Goal: Transaction & Acquisition: Purchase product/service

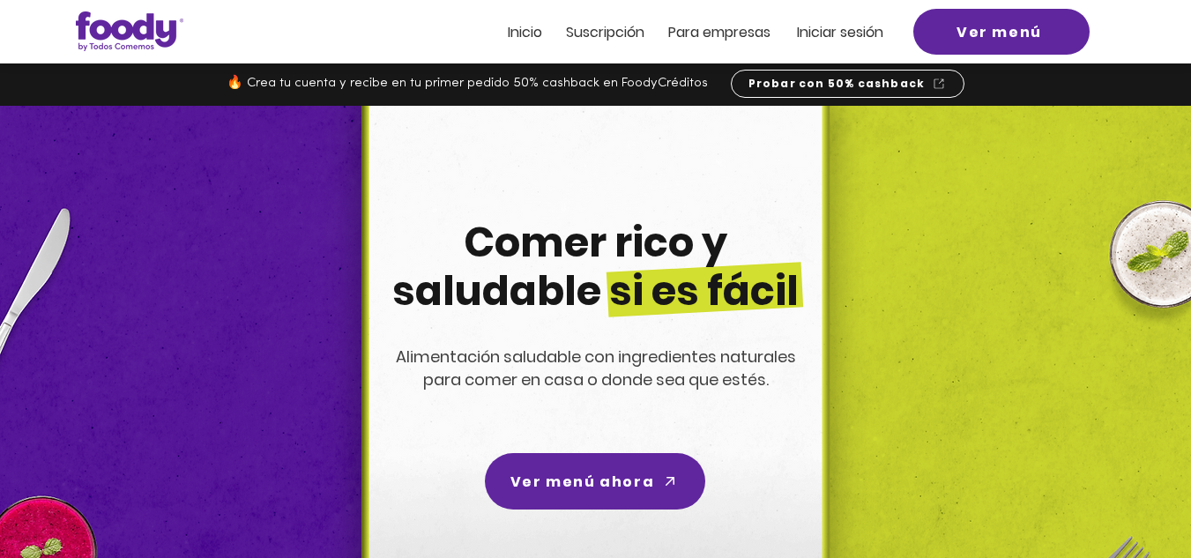
click at [860, 35] on span "Iniciar sesión" at bounding box center [840, 32] width 86 height 20
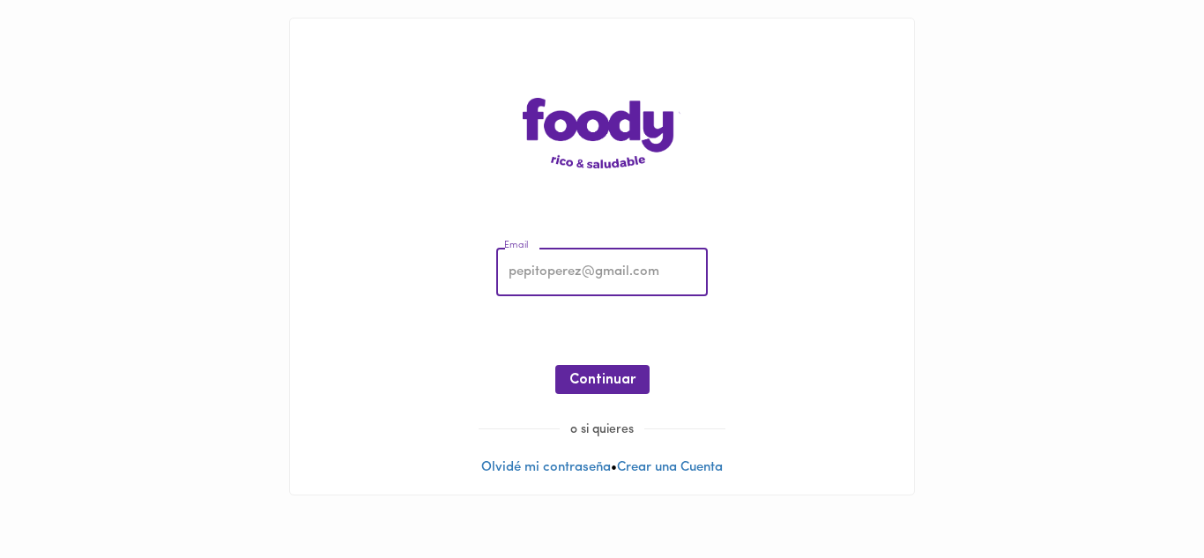
click at [534, 278] on input "email" at bounding box center [602, 273] width 212 height 48
type input "tatianasilvabarrera@gmail.com"
click at [611, 377] on span "Continuar" at bounding box center [602, 380] width 66 height 17
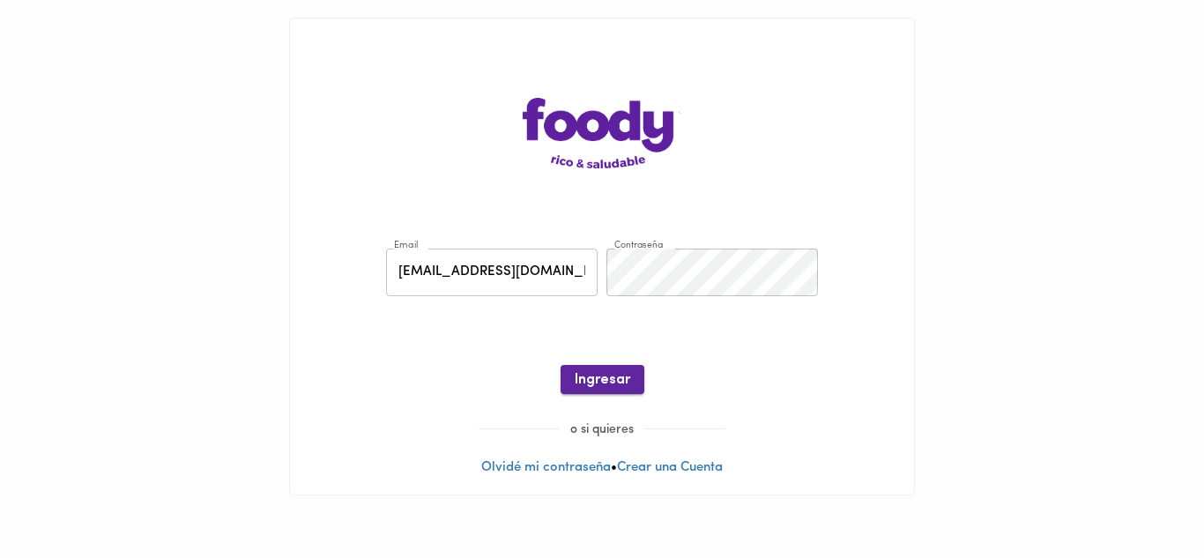
click at [605, 376] on span "Ingresar" at bounding box center [603, 380] width 56 height 17
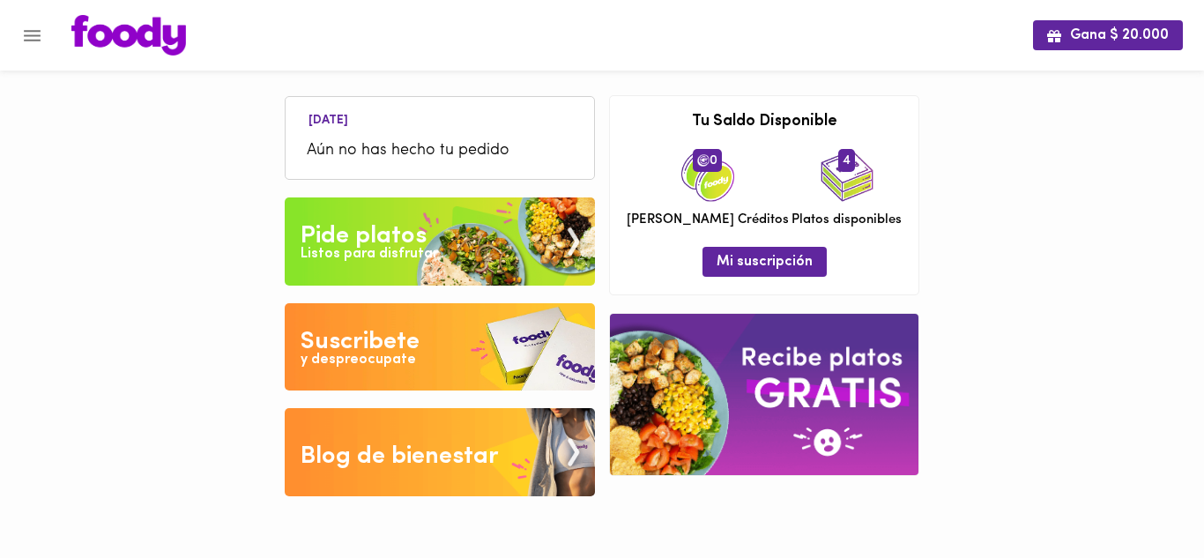
click at [438, 159] on span "Aún no has hecho tu pedido" at bounding box center [440, 151] width 266 height 24
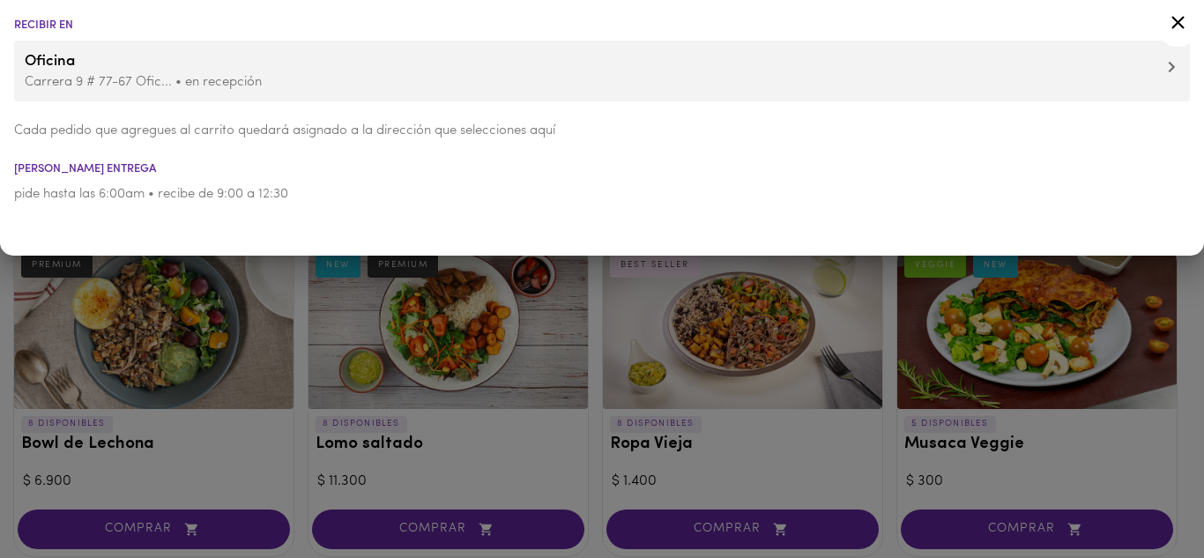
click at [1185, 21] on icon at bounding box center [1178, 22] width 22 height 22
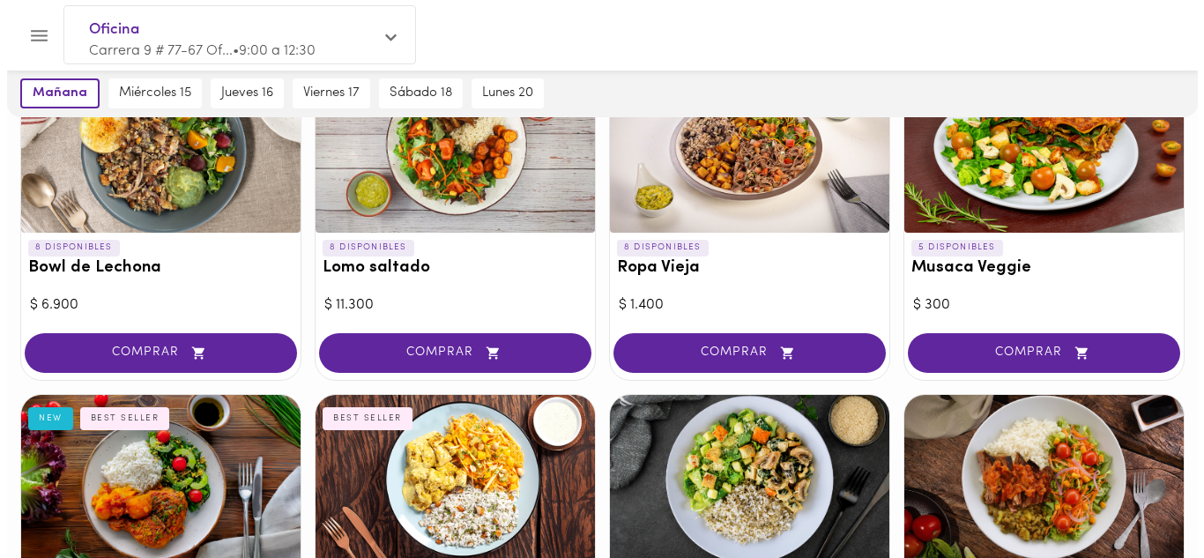
scroll to position [353, 0]
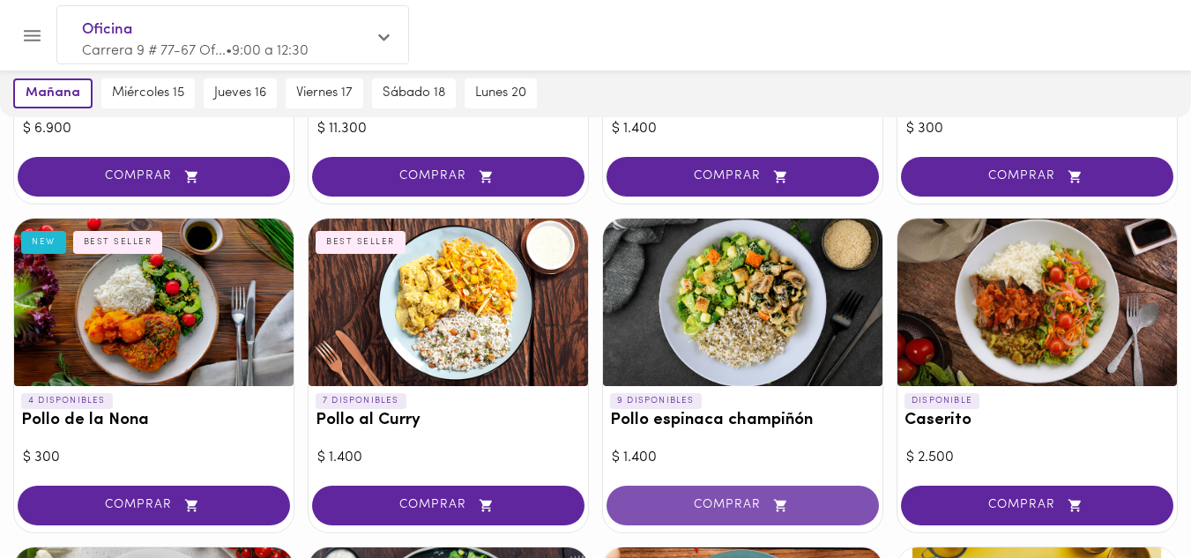
click at [741, 502] on span "COMPRAR" at bounding box center [742, 505] width 228 height 15
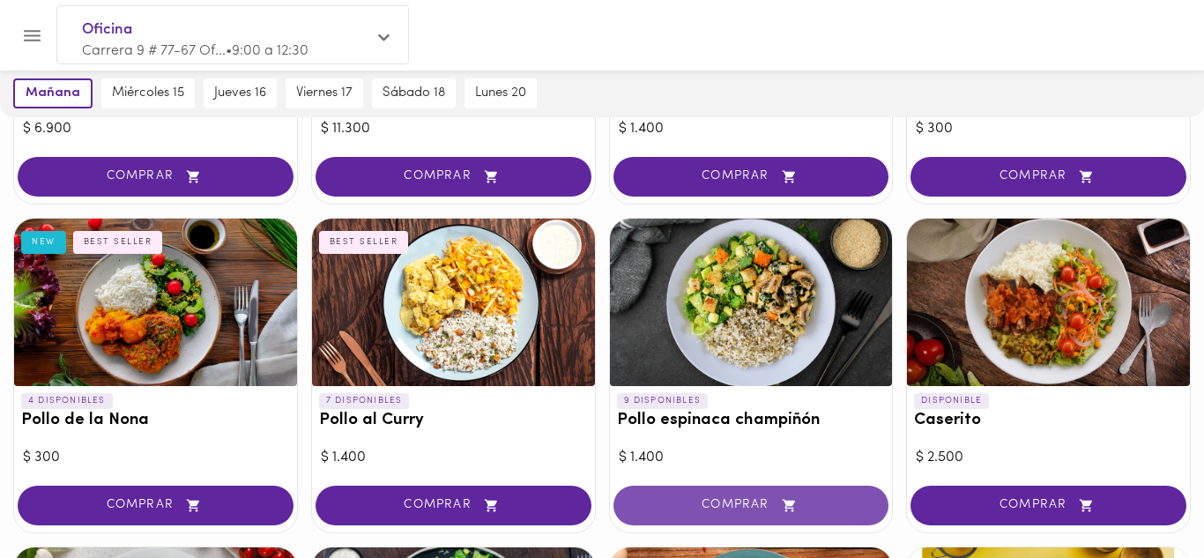
scroll to position [353, 0]
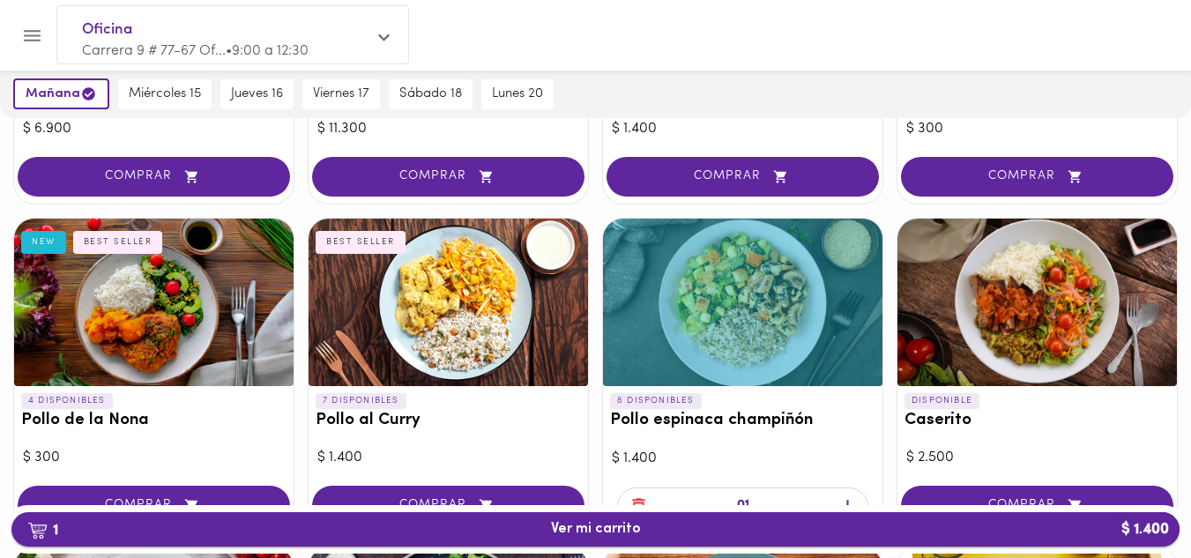
click at [667, 528] on span "1 Ver mi carrito $ 1.400" at bounding box center [596, 529] width 1140 height 17
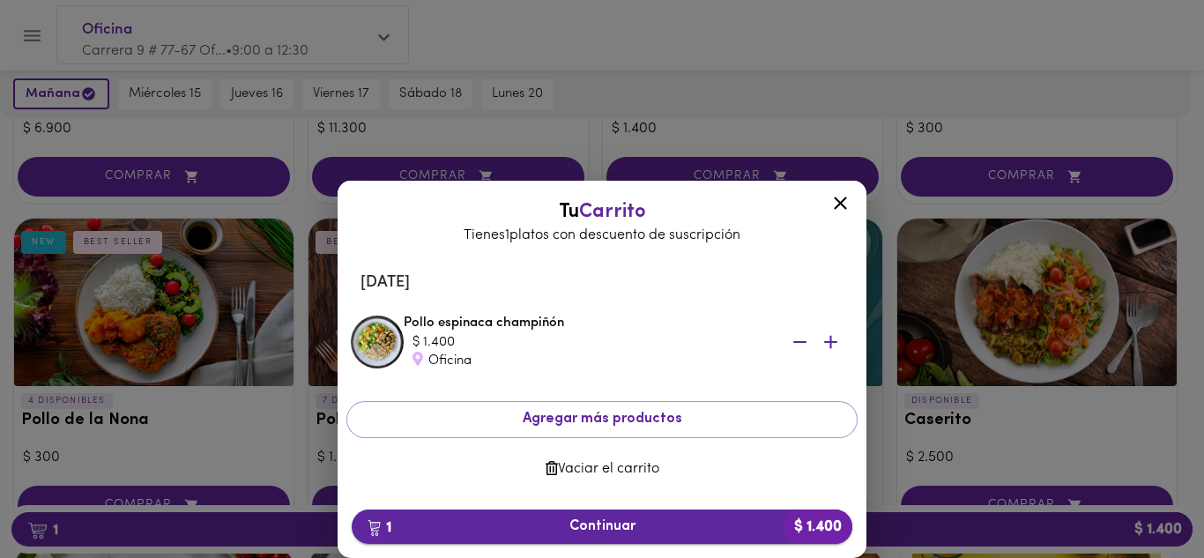
click at [617, 526] on span "1 Continuar $ 1.400" at bounding box center [602, 526] width 472 height 17
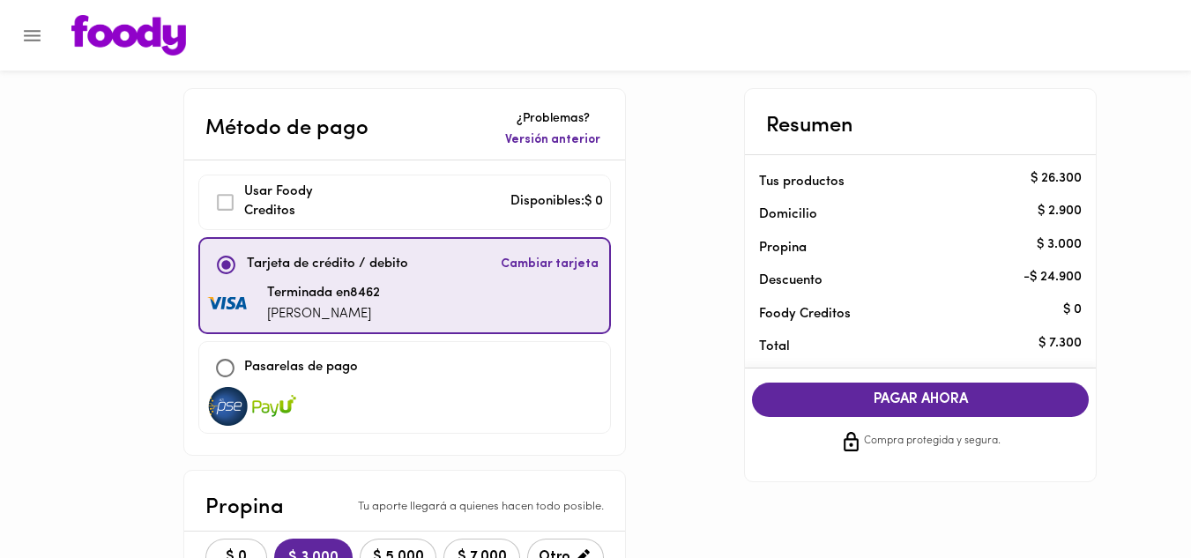
scroll to position [264, 0]
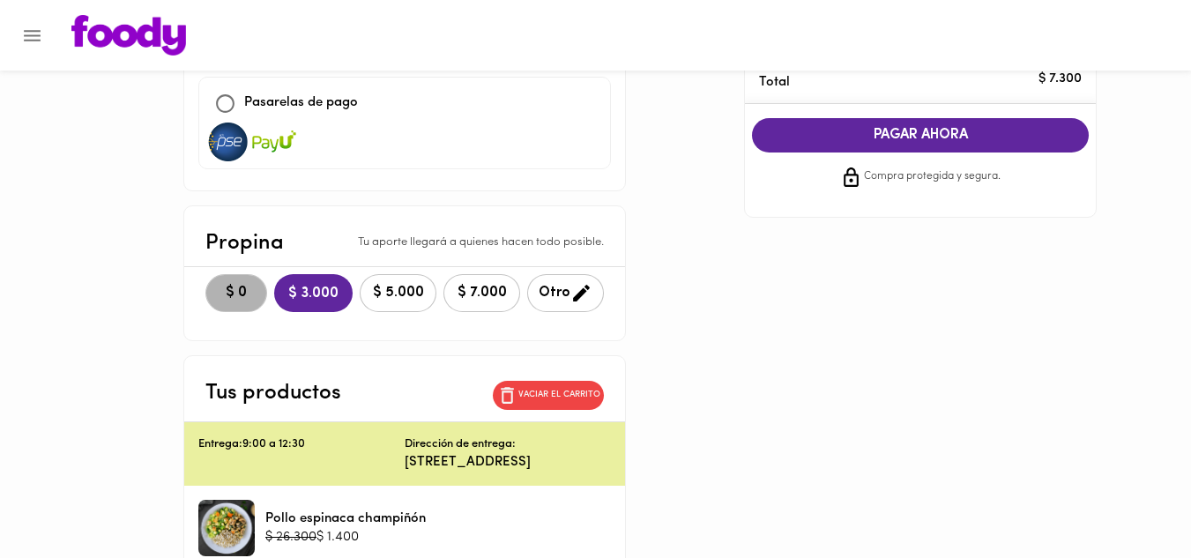
click at [241, 289] on span "$ 0" at bounding box center [236, 293] width 39 height 17
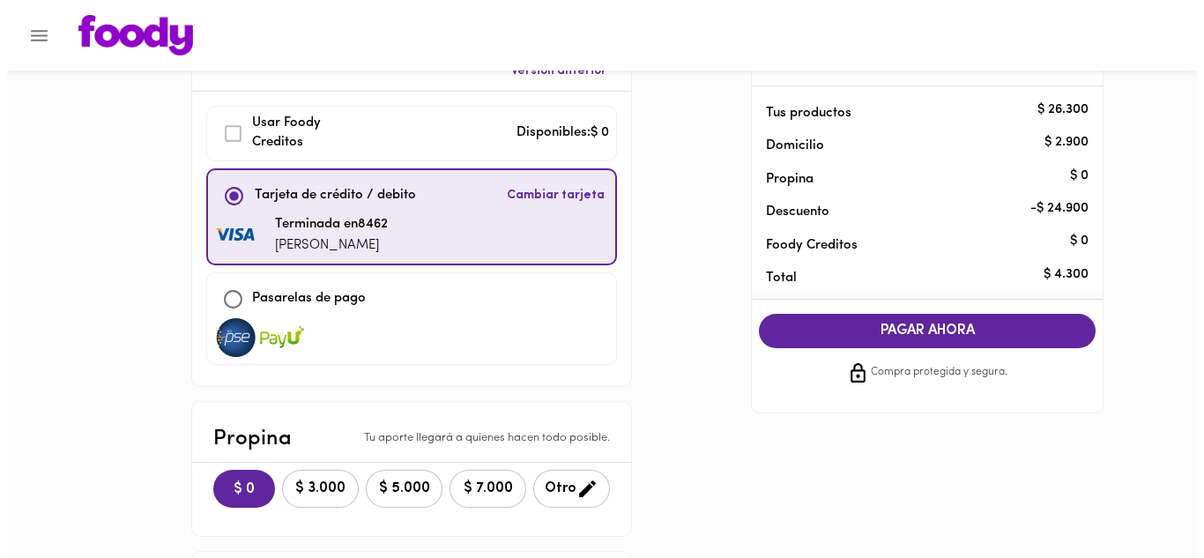
scroll to position [0, 0]
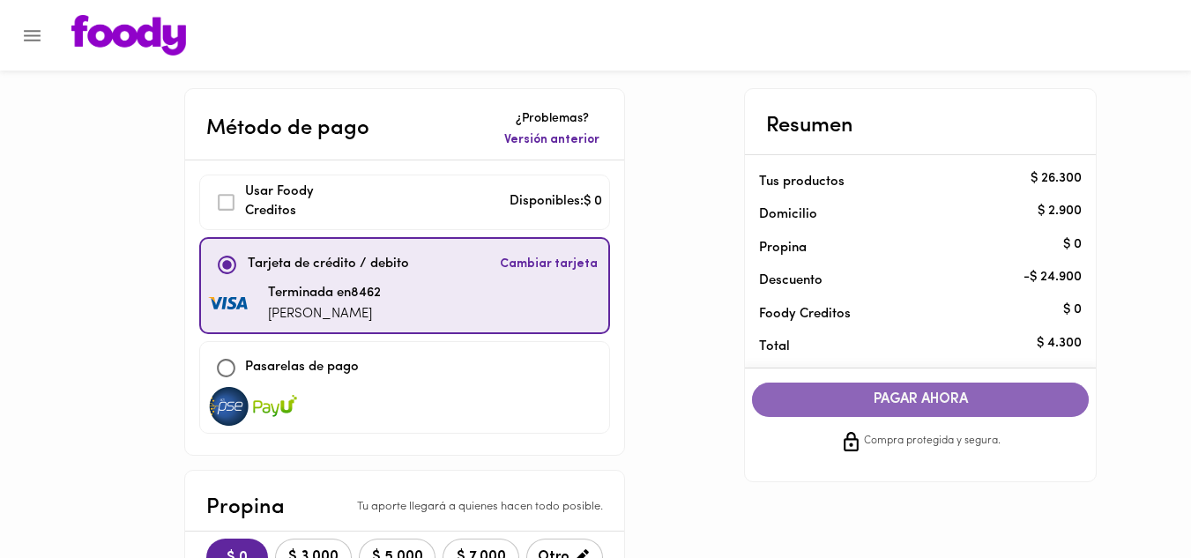
click at [942, 400] on span "PAGAR AHORA" at bounding box center [919, 399] width 301 height 17
